Goal: Task Accomplishment & Management: Manage account settings

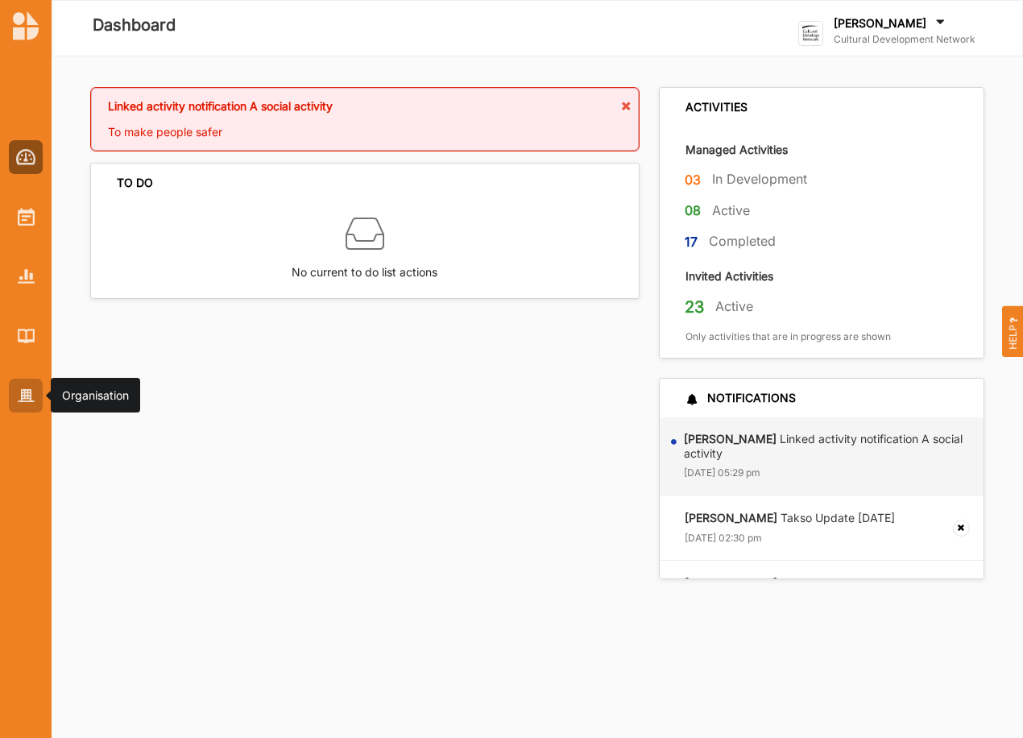
click at [25, 393] on img at bounding box center [26, 396] width 17 height 14
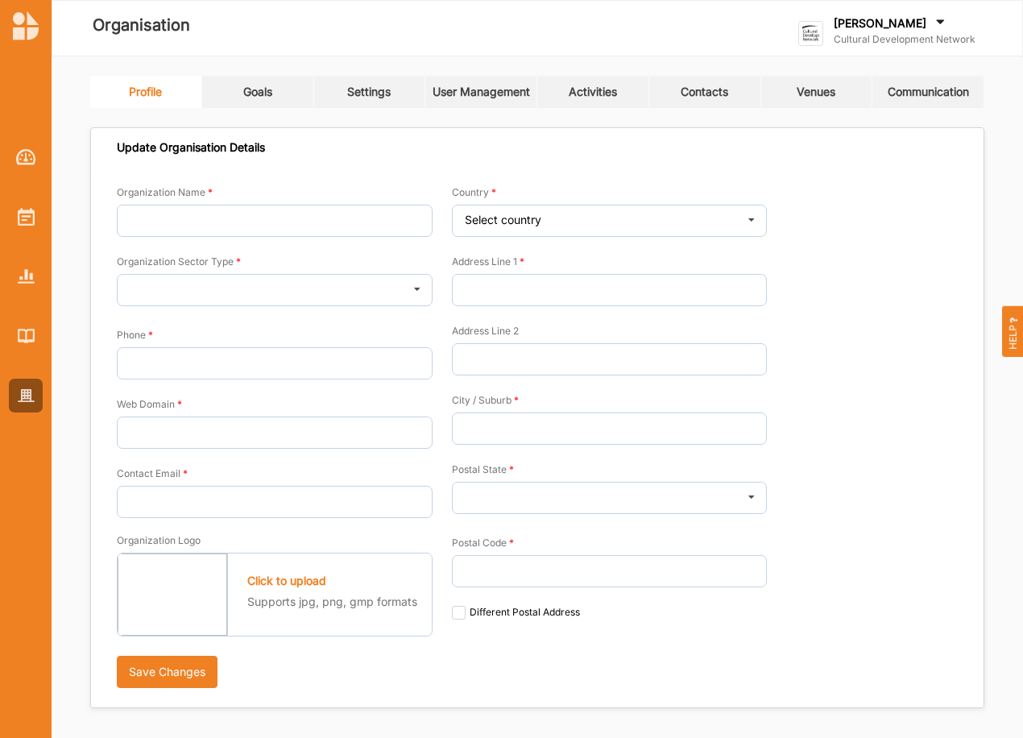
type input "Cultural Development Network"
type input "0416508610"
type input "[DOMAIN_NAME]"
type input "[PERSON_NAME][EMAIL_ADDRESS][DOMAIN_NAME]"
type input "Level 1, [STREET_ADDRESS]"
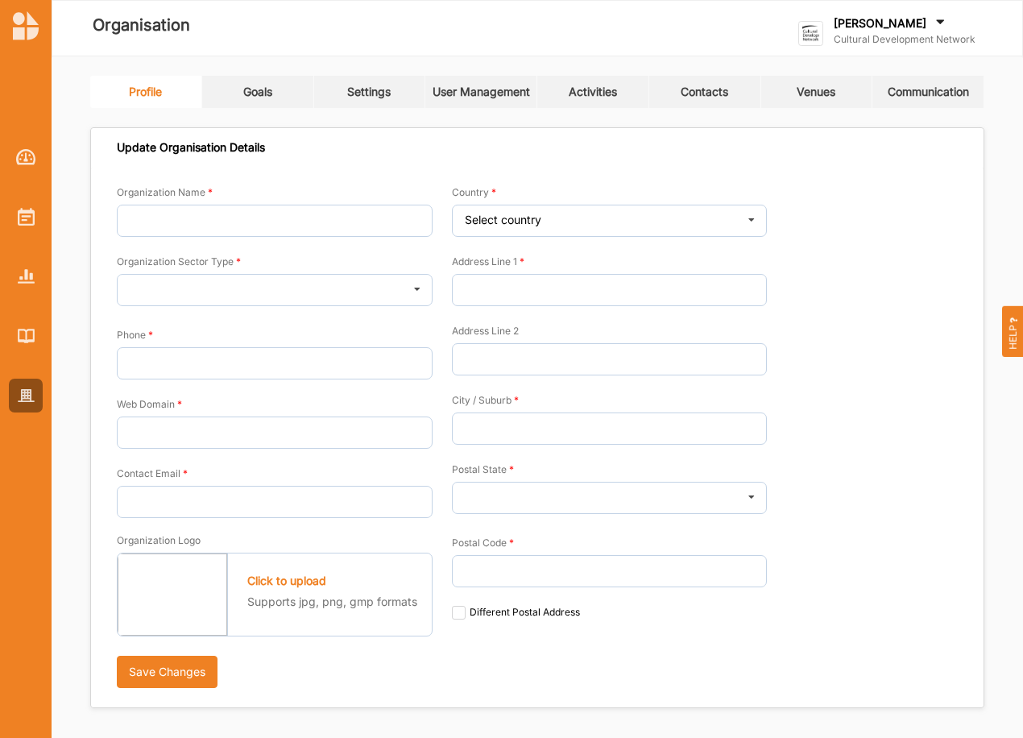
type input "[GEOGRAPHIC_DATA]"
type input "3000"
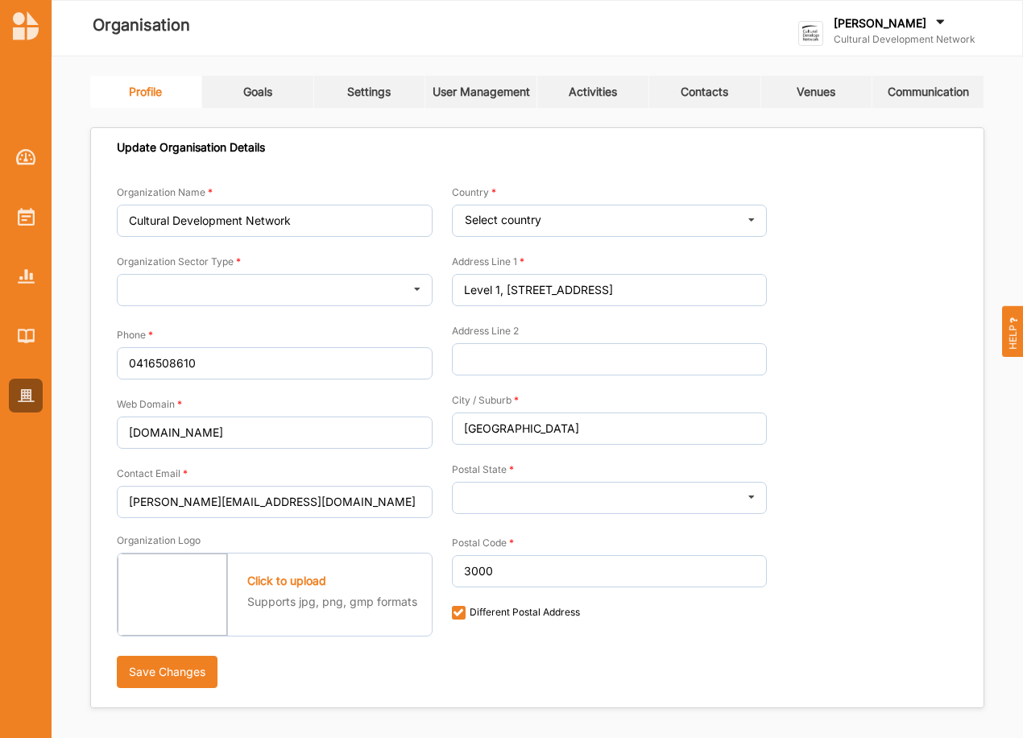
checkbox input "true"
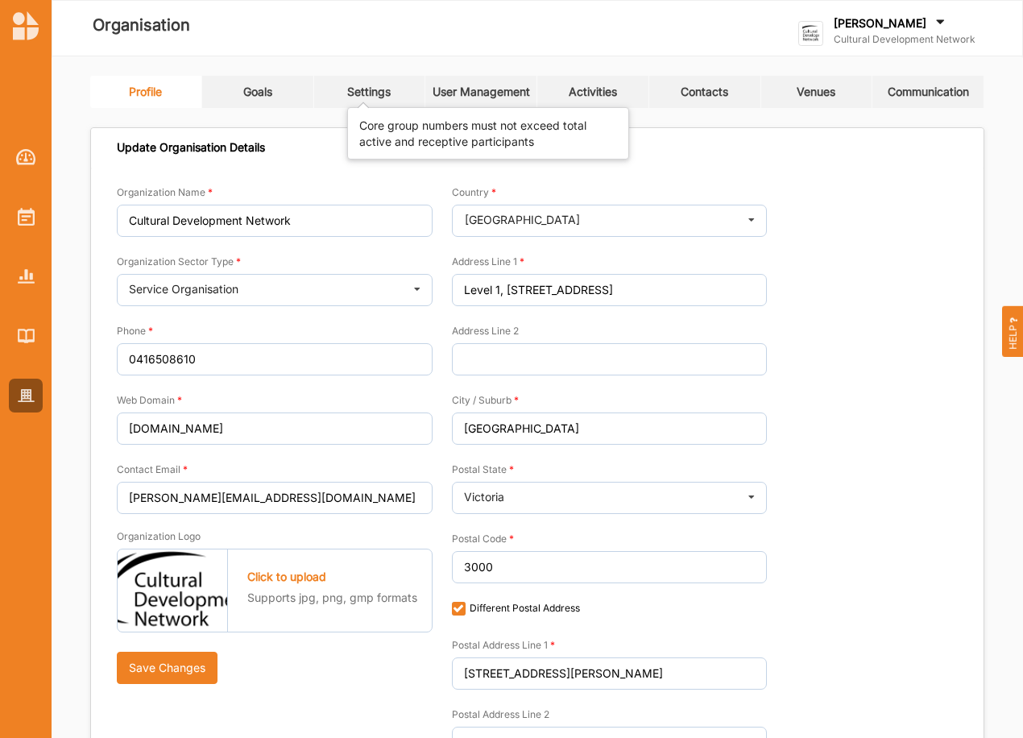
click at [368, 91] on div "Settings" at bounding box center [368, 92] width 43 height 14
